Goal: Task Accomplishment & Management: Use online tool/utility

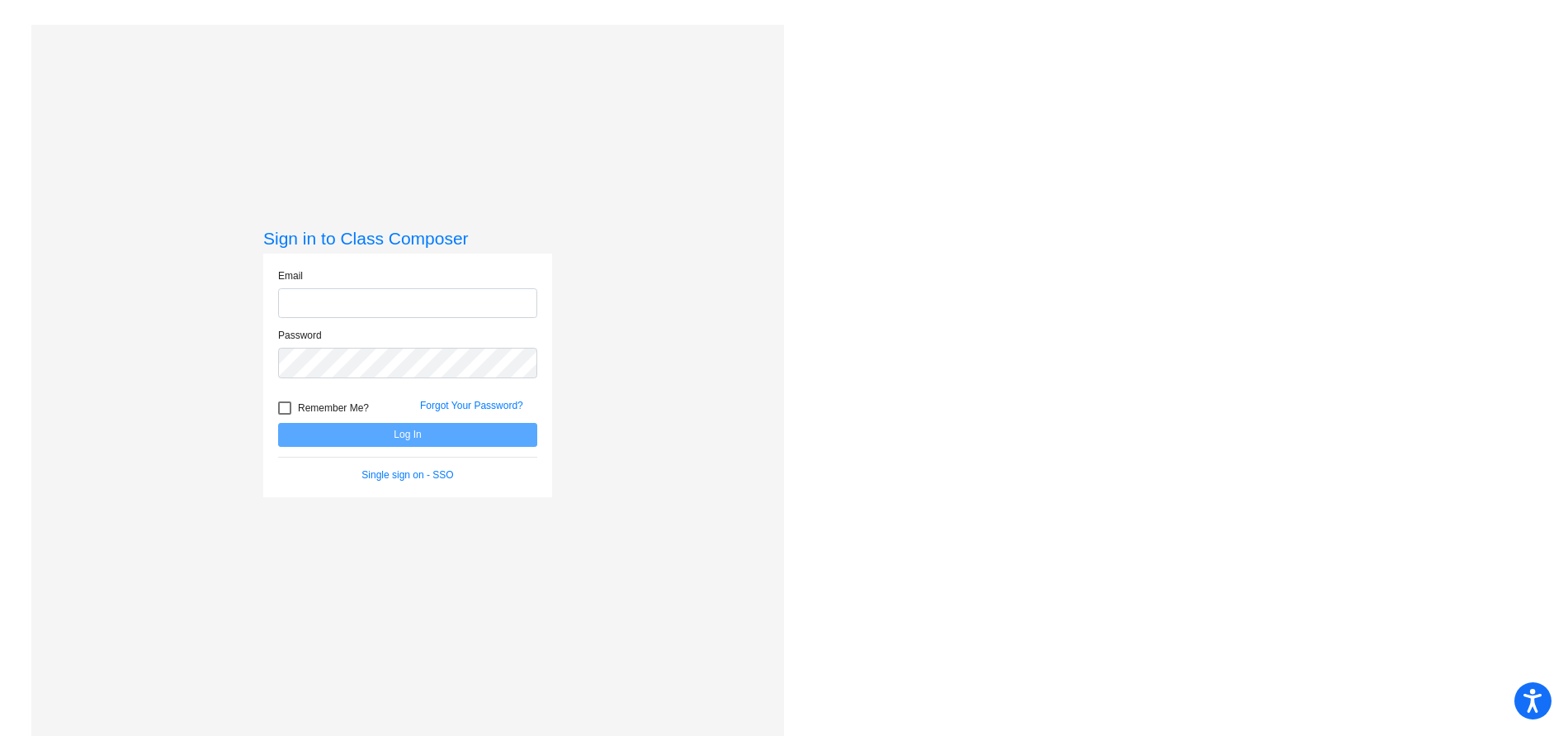
type input "[EMAIL_ADDRESS][DOMAIN_NAME]"
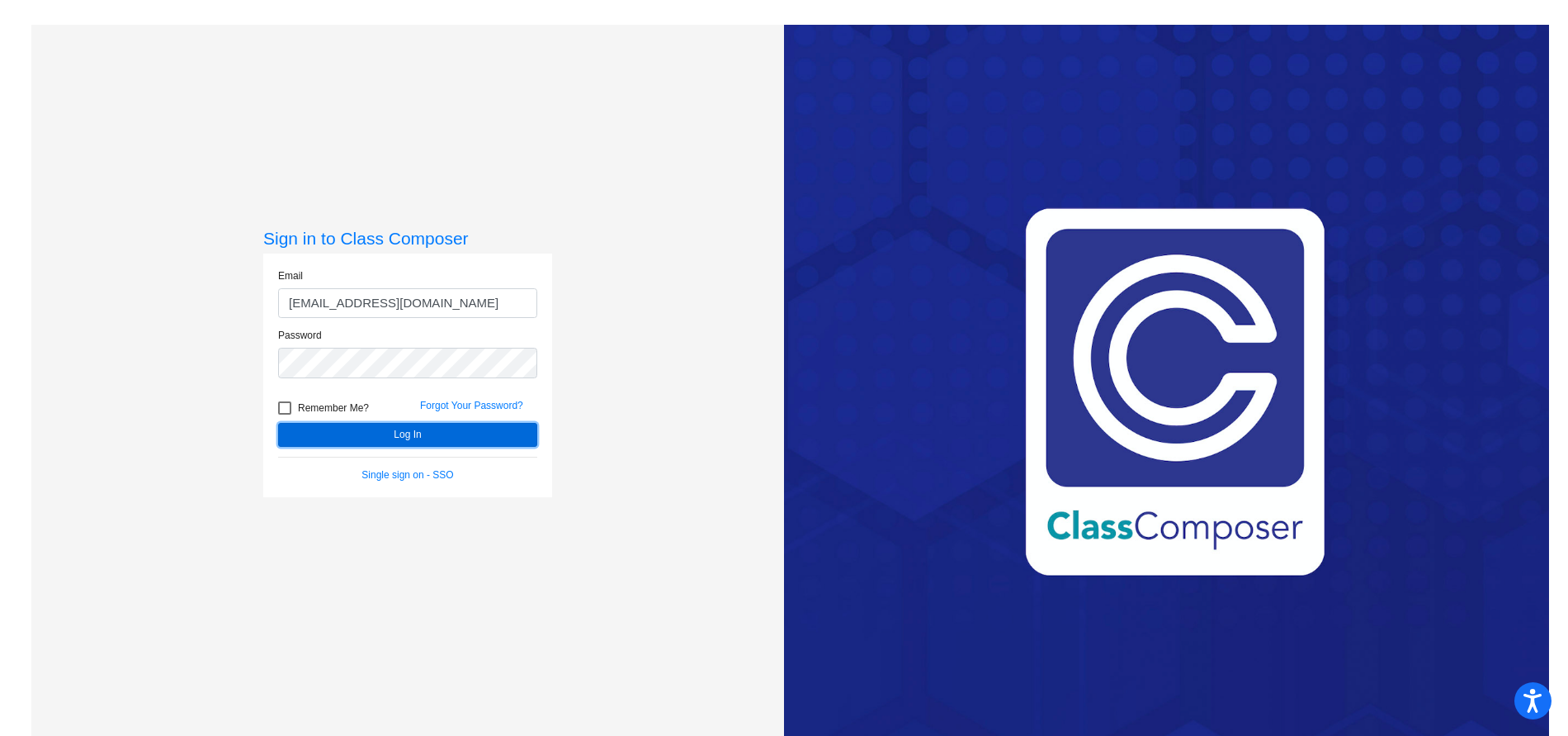
drag, startPoint x: 481, startPoint y: 424, endPoint x: 547, endPoint y: 425, distance: 66.0
click at [481, 423] on button "Log In" at bounding box center [407, 435] width 259 height 24
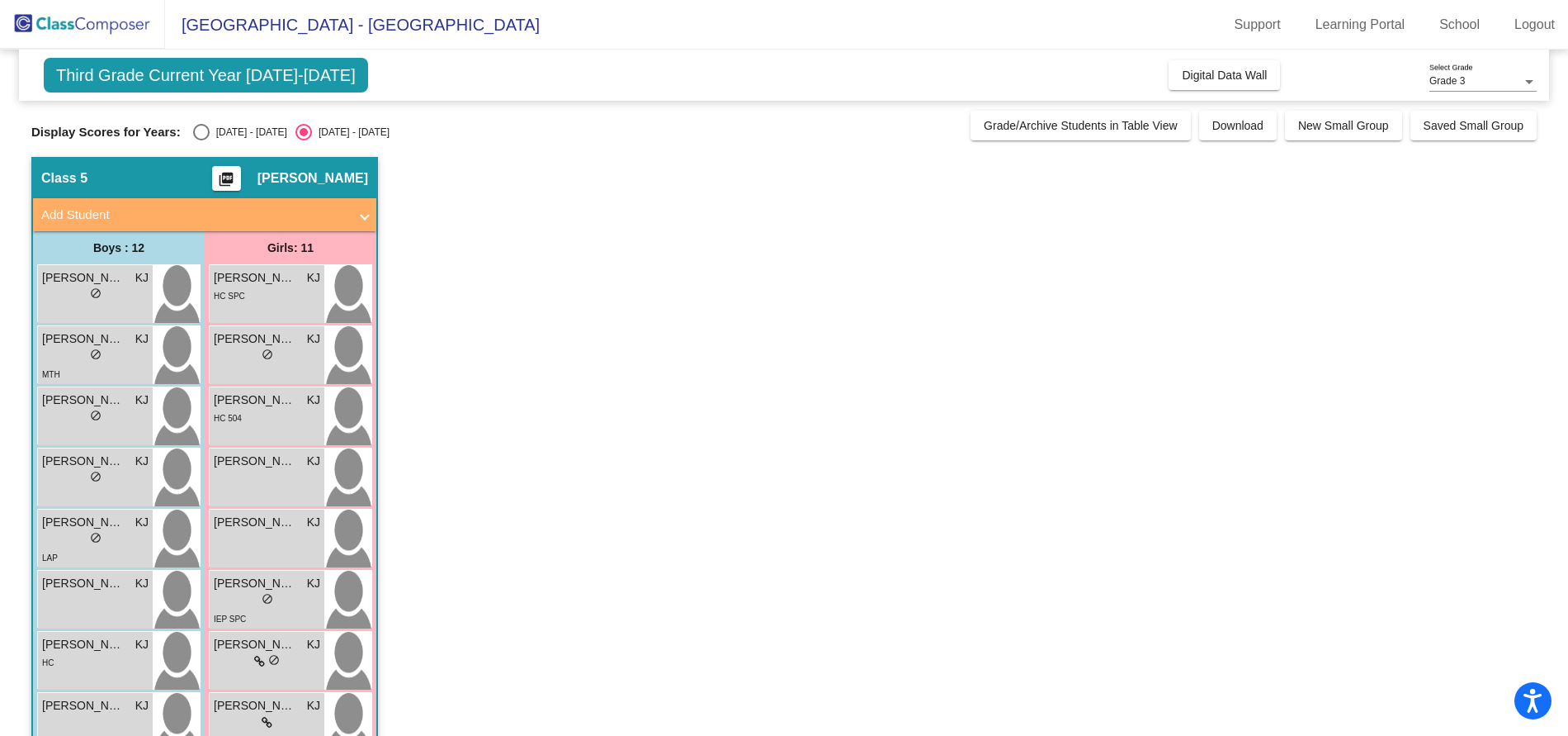
drag, startPoint x: 213, startPoint y: 156, endPoint x: 229, endPoint y: 143, distance: 20.6
click at [213, 156] on div "Third Grade Current Year [DATE]-[DATE] Add, Move, or Retain Students Off On Inc…" at bounding box center [784, 536] width 1505 height 974
click at [229, 143] on div "Third Grade Current Year [DATE]-[DATE] Add, Move, or Retain Students Off On Inc…" at bounding box center [784, 536] width 1505 height 974
click at [246, 130] on div "[DATE] - [DATE]" at bounding box center [247, 132] width 77 height 14
click at [202, 140] on input "[DATE] - [DATE]" at bounding box center [201, 140] width 1 height 1
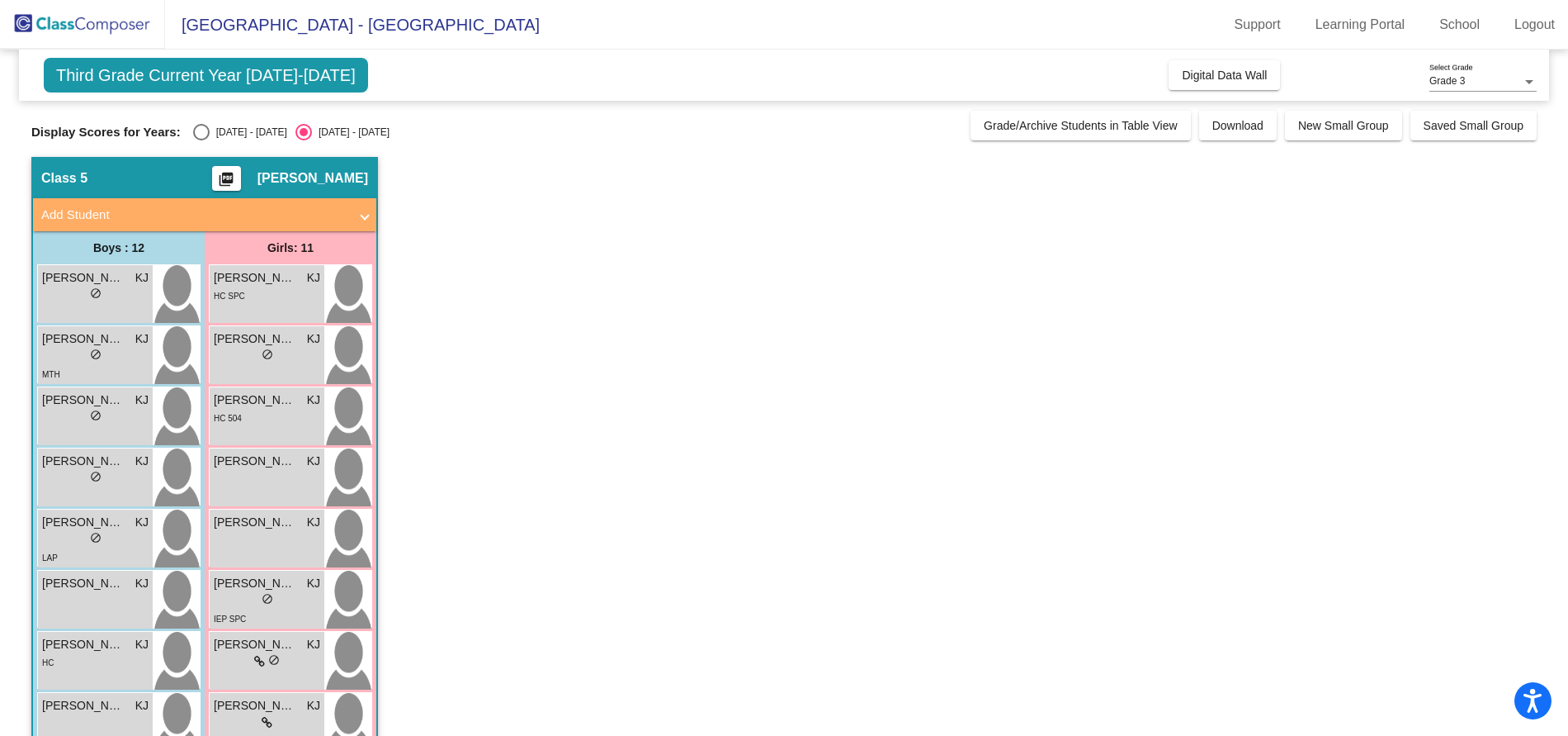
radio input "true"
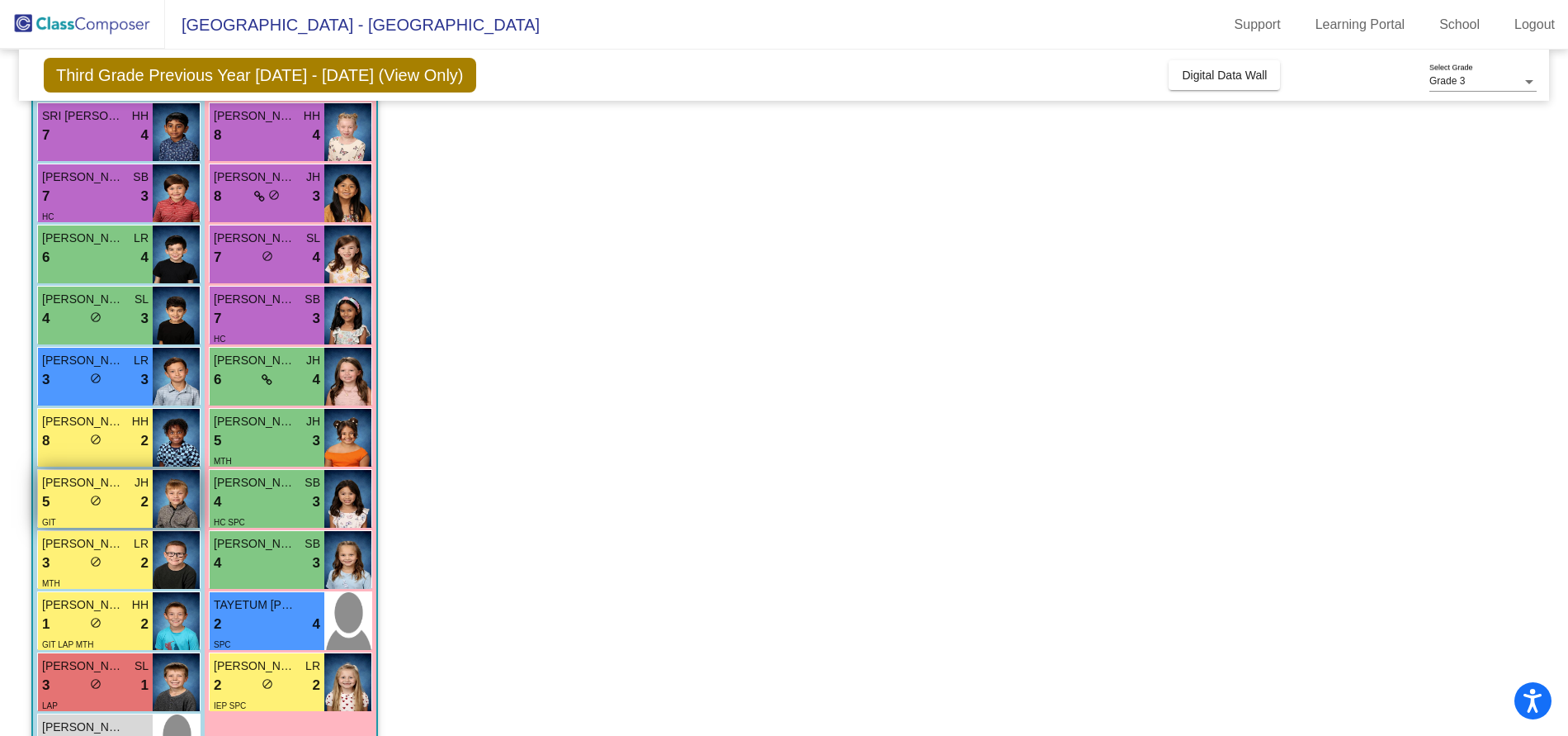
scroll to position [288, 0]
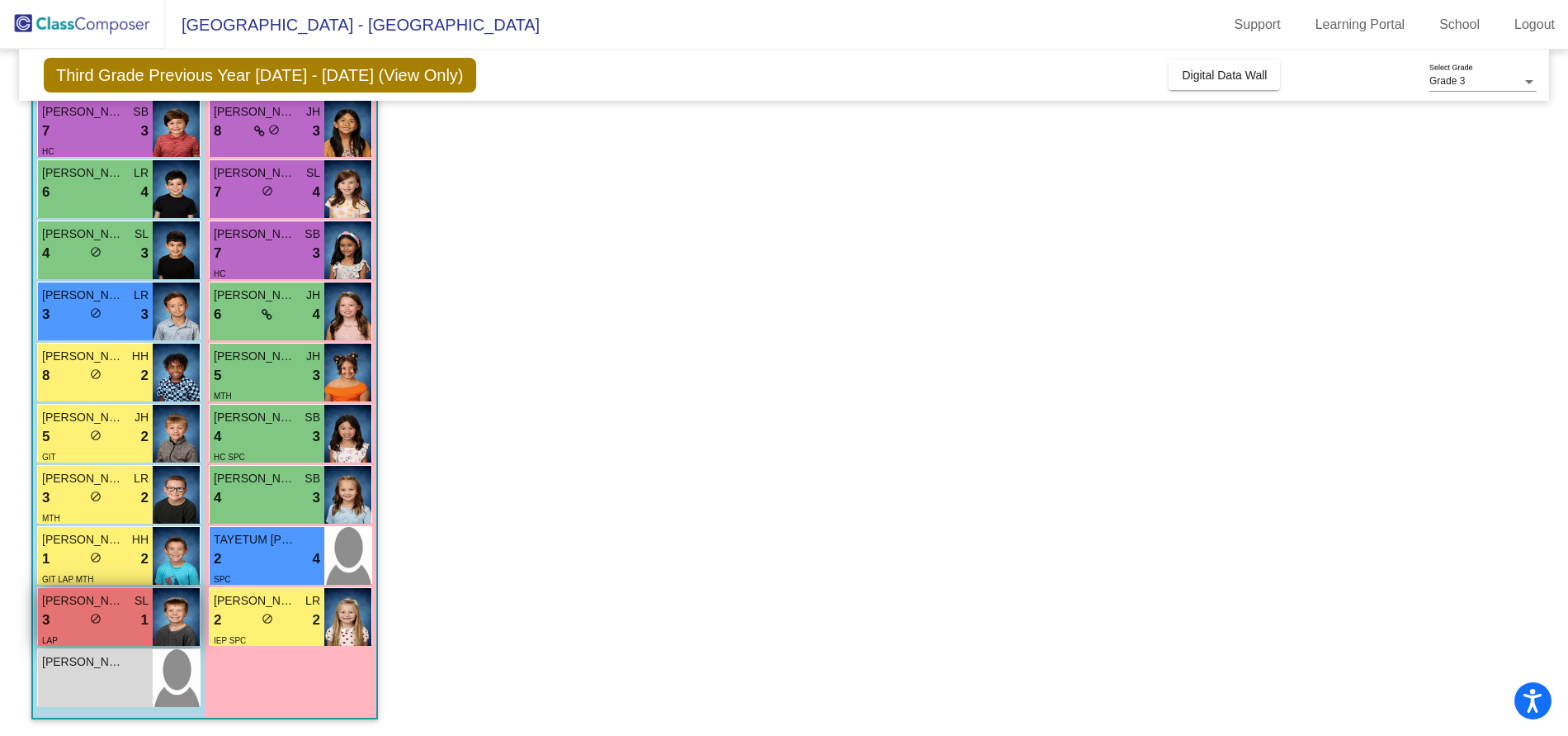
click at [126, 614] on div "3 lock do_not_disturb_alt 1" at bounding box center [94, 619] width 106 height 21
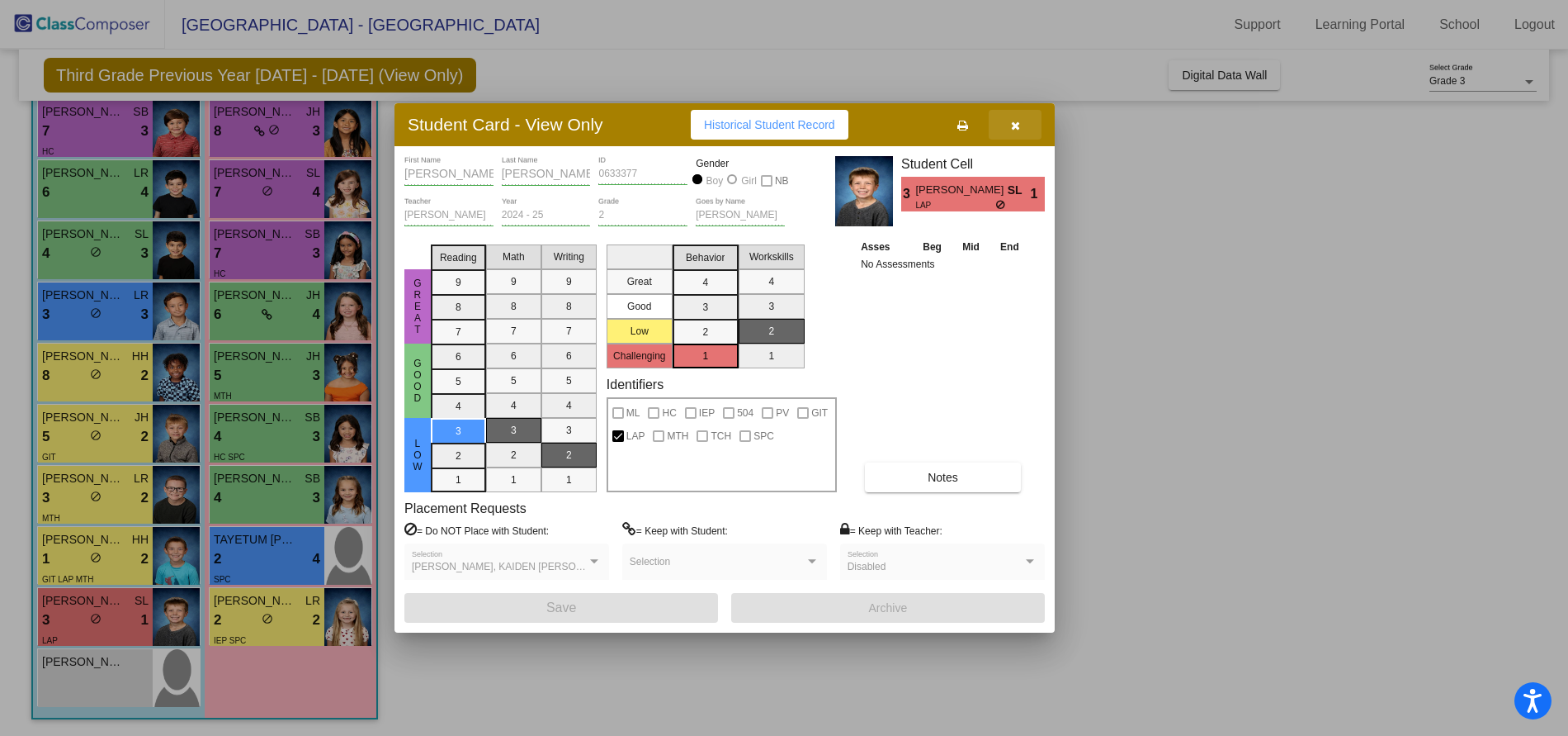
click at [1014, 130] on icon "button" at bounding box center [1015, 126] width 9 height 12
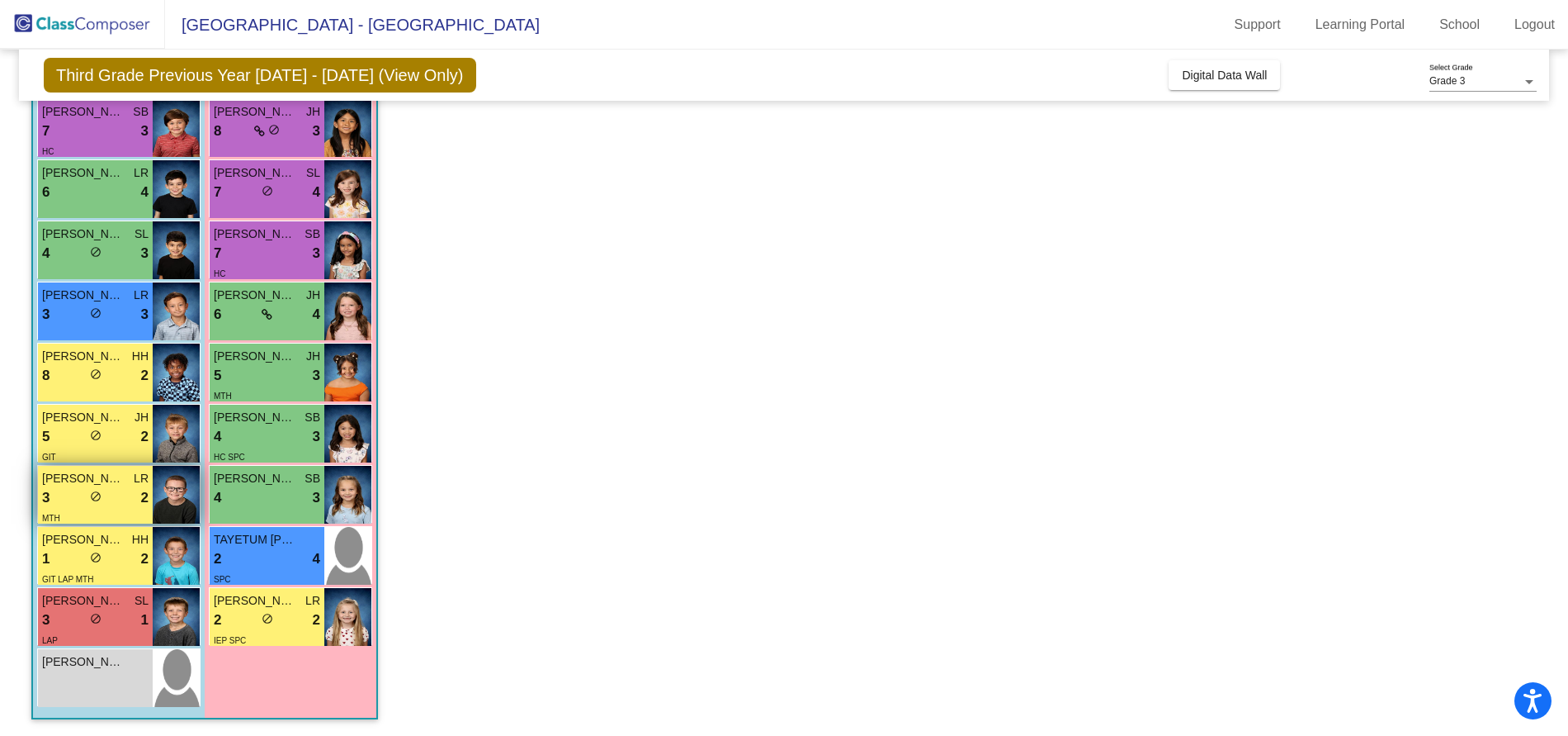
click at [103, 499] on div "3 lock do_not_disturb_alt 2" at bounding box center [94, 498] width 106 height 21
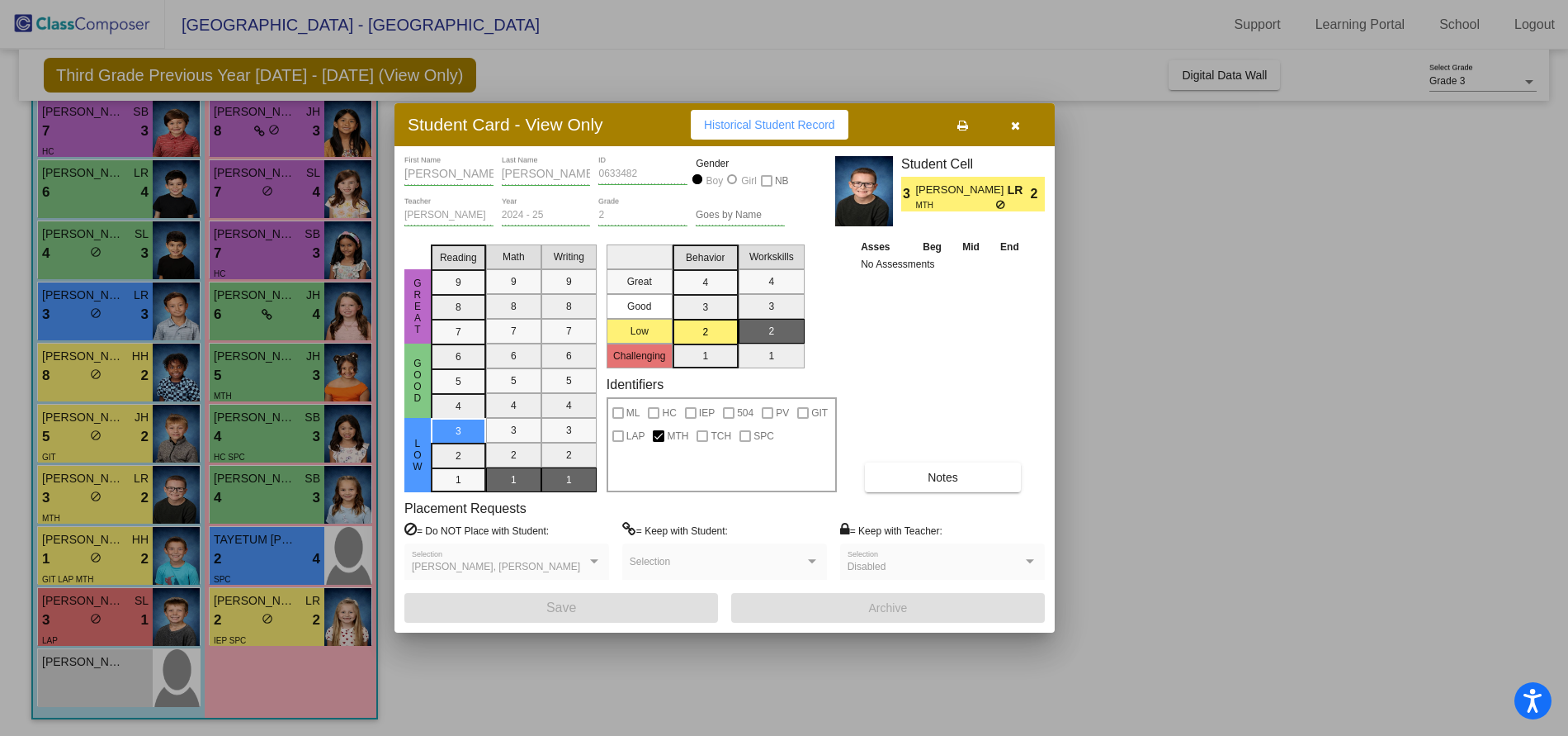
click at [1007, 140] on div "Student Card - View Only Historical Student Record" at bounding box center [724, 124] width 660 height 43
click at [1019, 128] on icon "button" at bounding box center [1015, 126] width 9 height 12
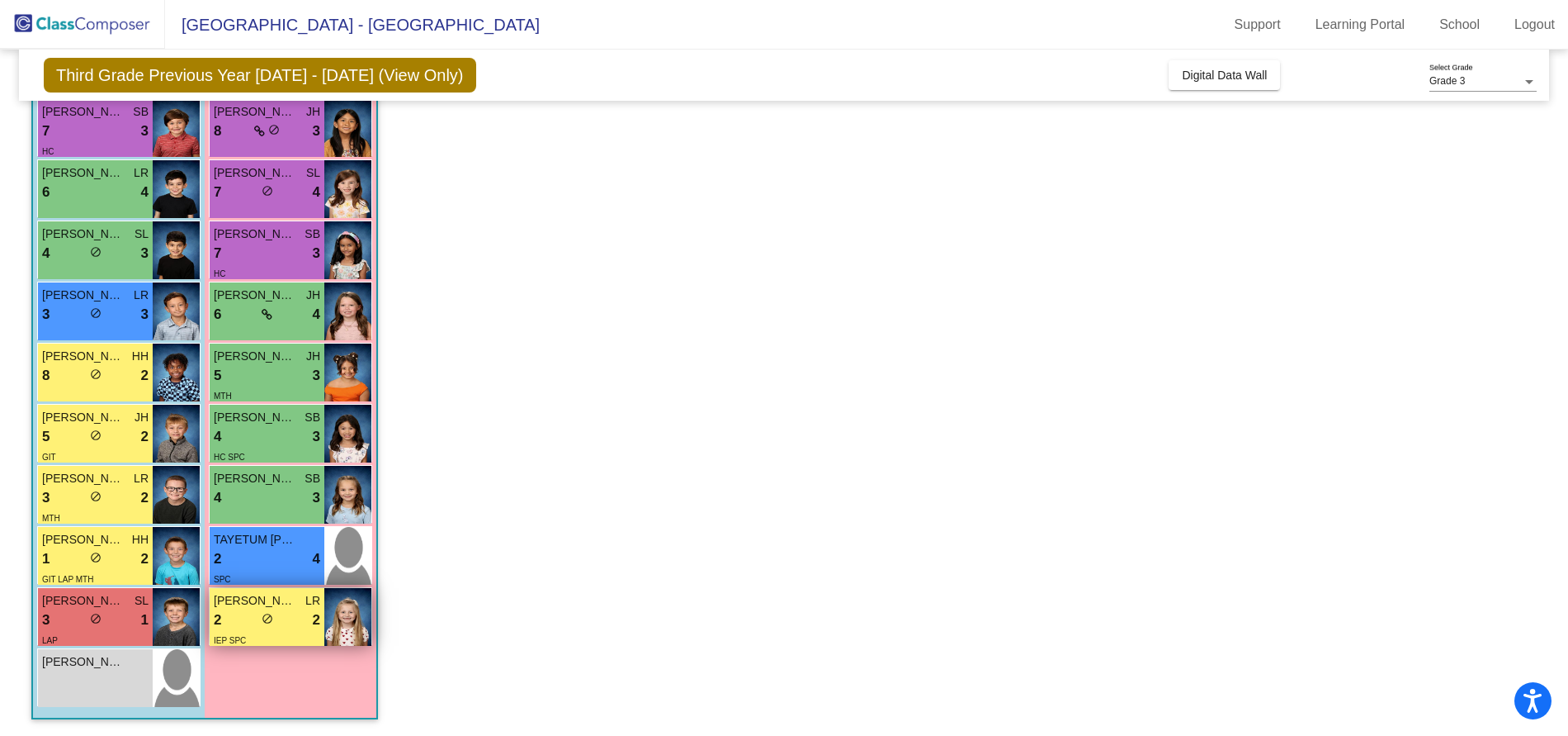
click at [247, 620] on div "2 lock do_not_disturb_alt 2" at bounding box center [266, 619] width 106 height 21
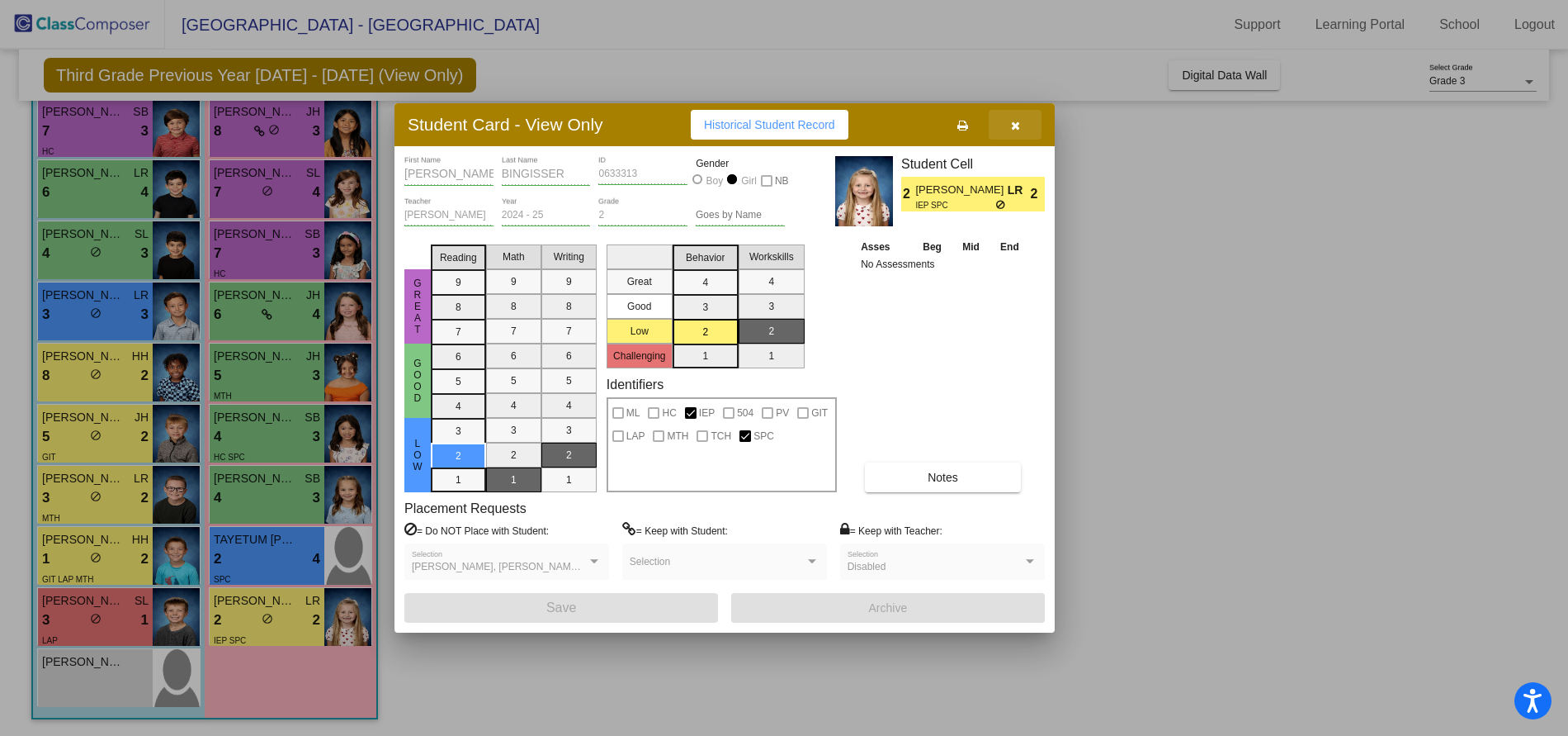
click at [1003, 128] on button "button" at bounding box center [1015, 124] width 53 height 30
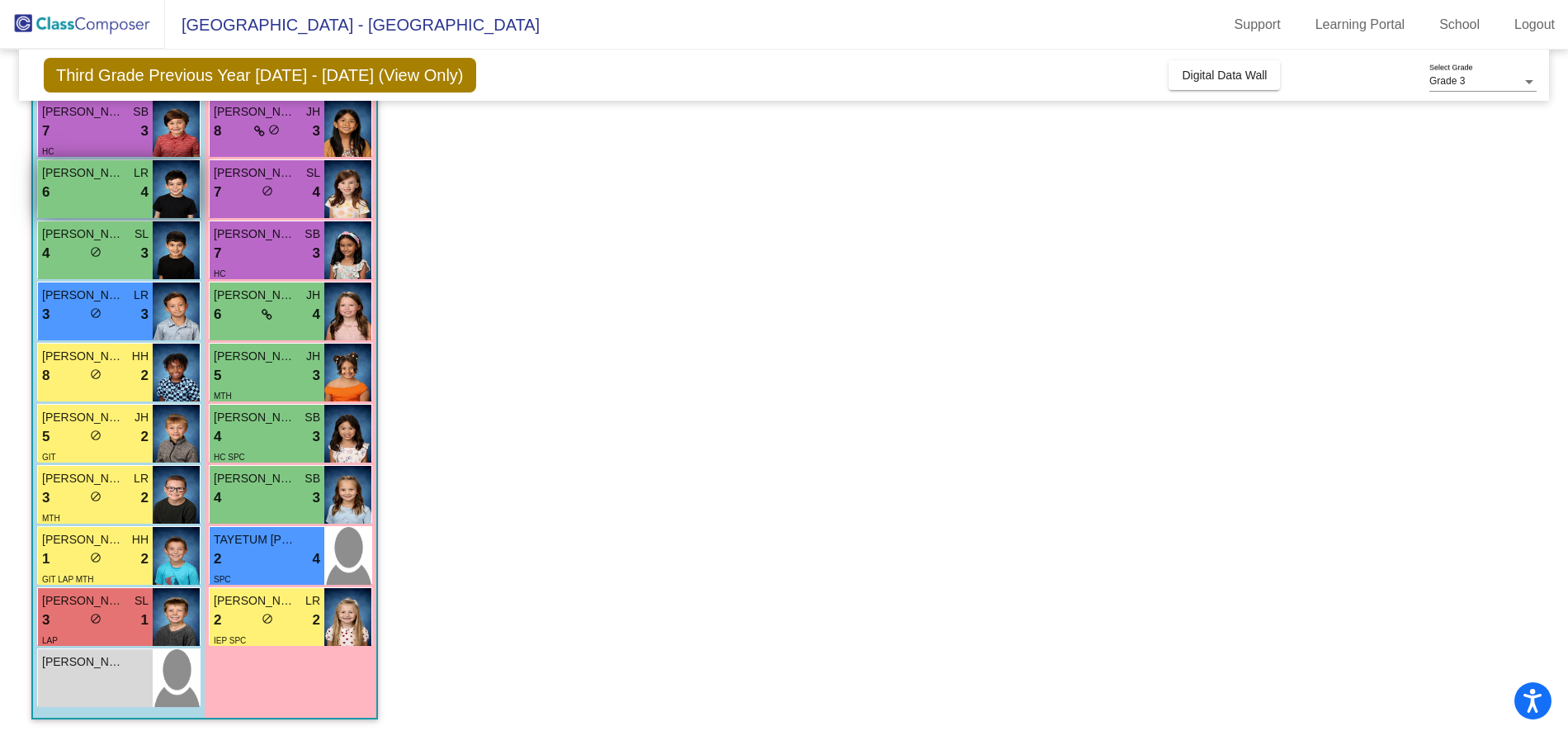
click at [99, 191] on div "6 lock do_not_disturb_alt 4" at bounding box center [94, 191] width 106 height 21
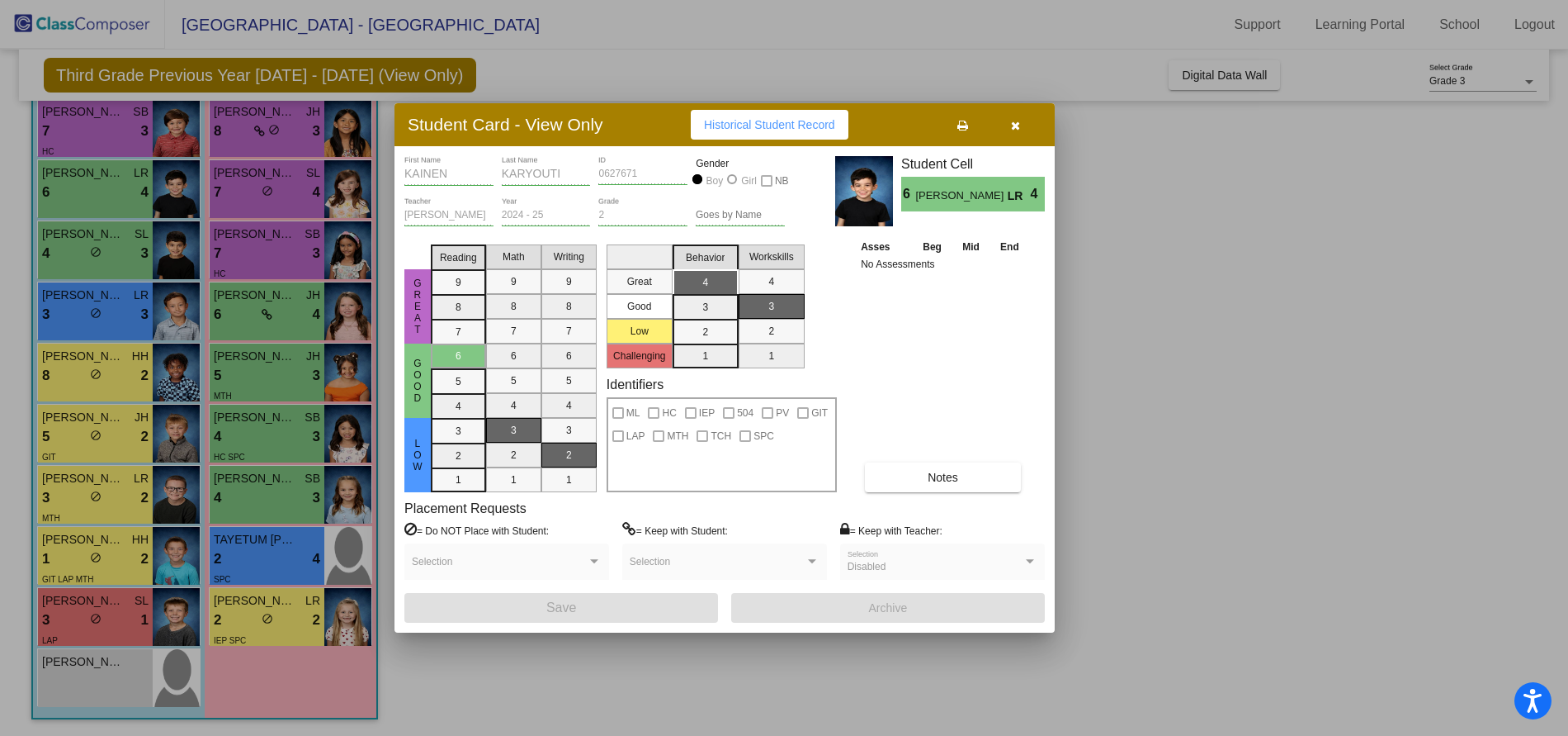
click at [1019, 127] on icon "button" at bounding box center [1015, 126] width 9 height 12
